Goal: Information Seeking & Learning: Learn about a topic

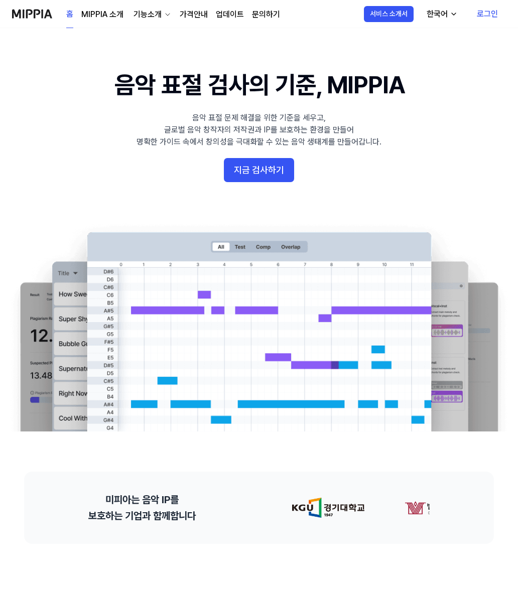
click at [405, 12] on button "서비스 소개서" at bounding box center [389, 14] width 50 height 16
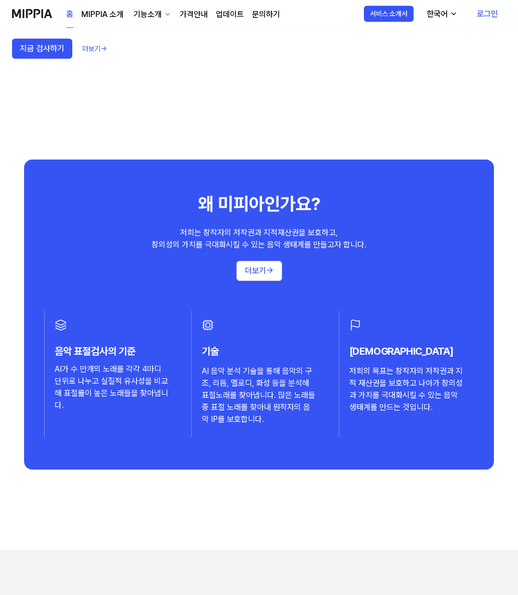
scroll to position [830, 0]
click at [211, 324] on icon at bounding box center [208, 325] width 12 height 12
click at [261, 392] on div "AI 음악 분석 기술을 통해 음악의 구조, 리듬, 멜로디, 화성 등을 분석해 표절노래를 찾아냅니다. 많은 노래들 중 표절 노래를 찾아내 원작자…" at bounding box center [259, 396] width 114 height 60
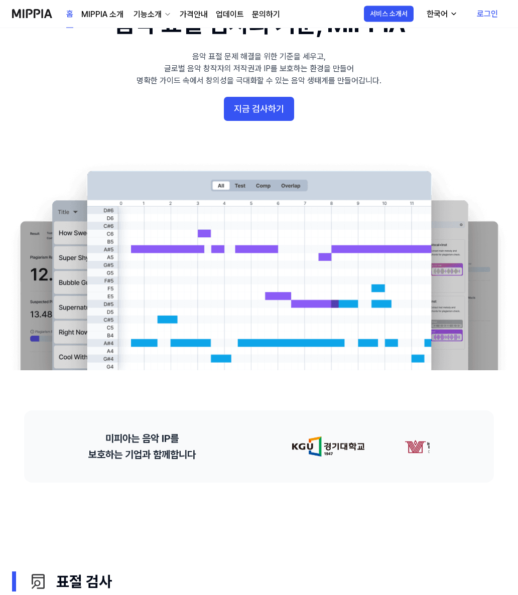
scroll to position [0, 0]
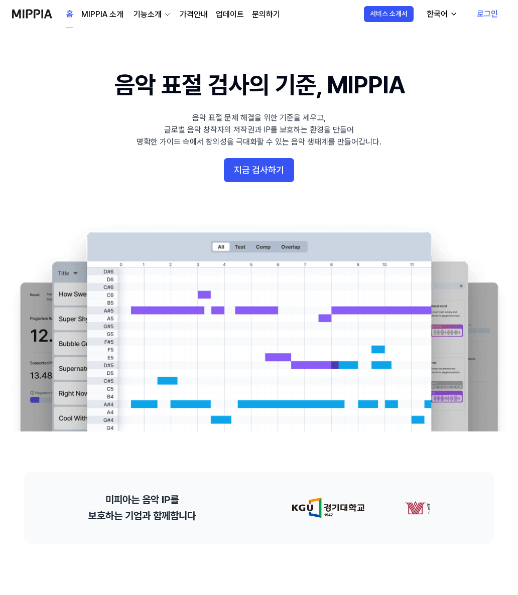
click at [105, 10] on link "MIPPIA 소개" at bounding box center [102, 15] width 42 height 12
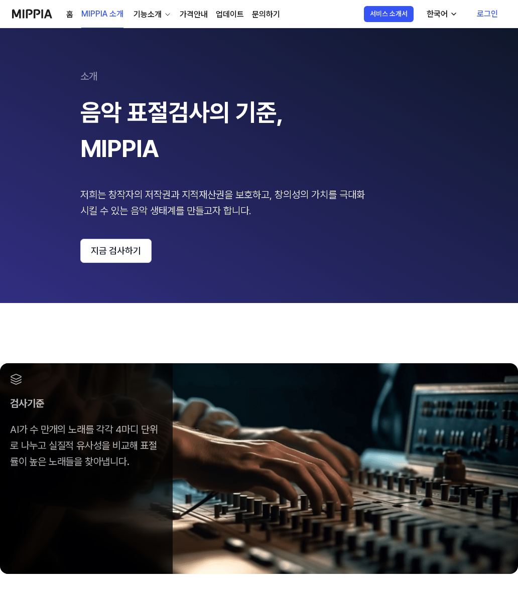
click at [150, 13] on div "기능소개" at bounding box center [148, 15] width 32 height 12
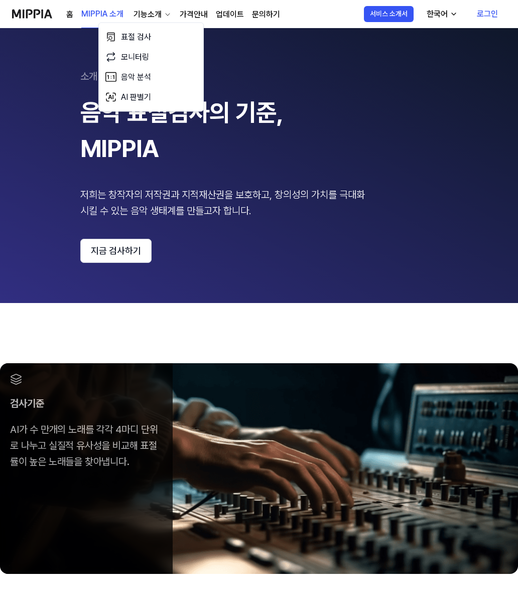
click at [135, 37] on link "표절 검사" at bounding box center [151, 37] width 96 height 20
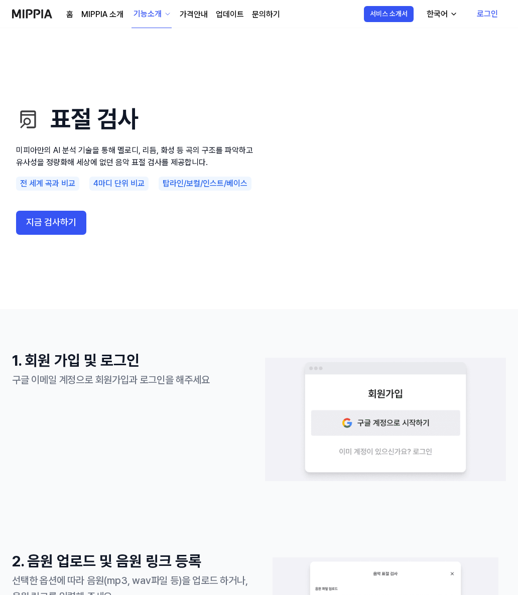
click at [152, 10] on div "기능소개" at bounding box center [148, 14] width 32 height 12
click at [148, 104] on link "AI 판별기" at bounding box center [151, 105] width 96 height 20
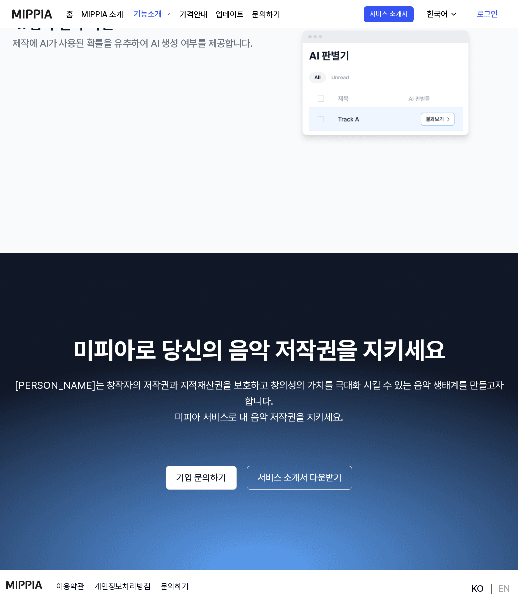
scroll to position [939, 0]
click at [37, 582] on img at bounding box center [24, 586] width 36 height 8
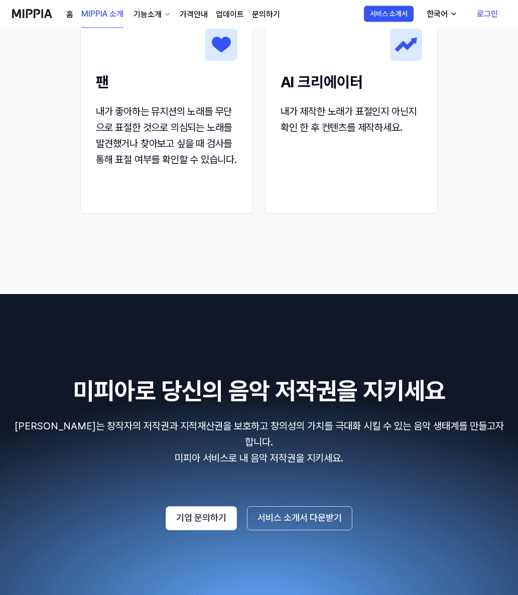
scroll to position [1377, 0]
